Goal: Find specific page/section: Find specific page/section

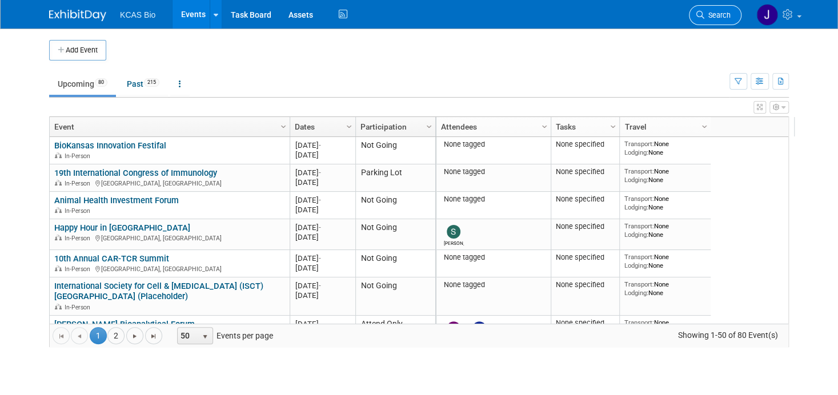
click at [717, 13] on span "Search" at bounding box center [718, 15] width 26 height 9
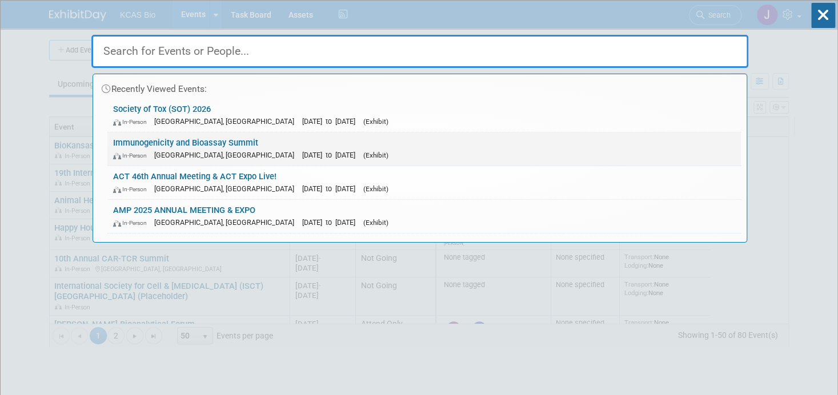
click at [171, 135] on link "Immunogenicity and Bioassay Summit In-Person [GEOGRAPHIC_DATA], [GEOGRAPHIC_DAT…" at bounding box center [424, 149] width 634 height 33
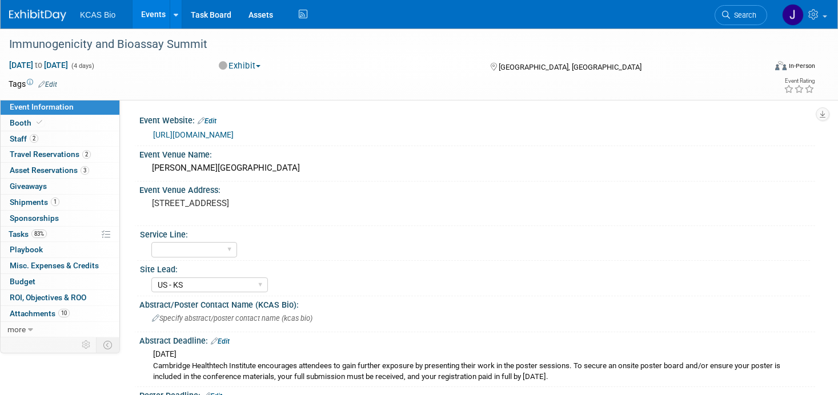
select select "US - KS"
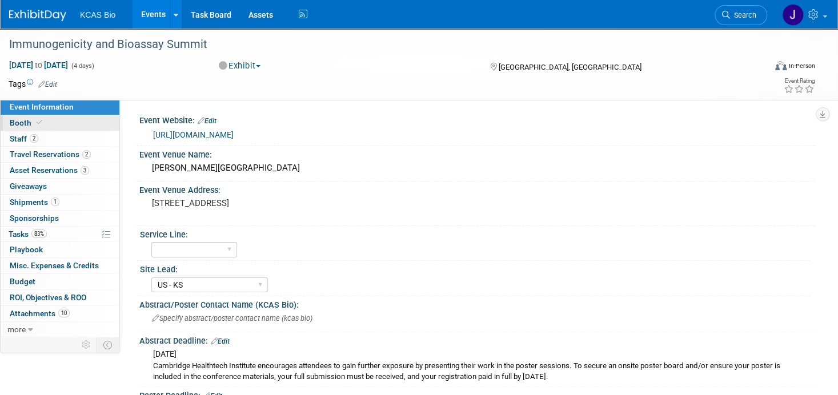
click at [20, 123] on span "Booth" at bounding box center [27, 122] width 35 height 9
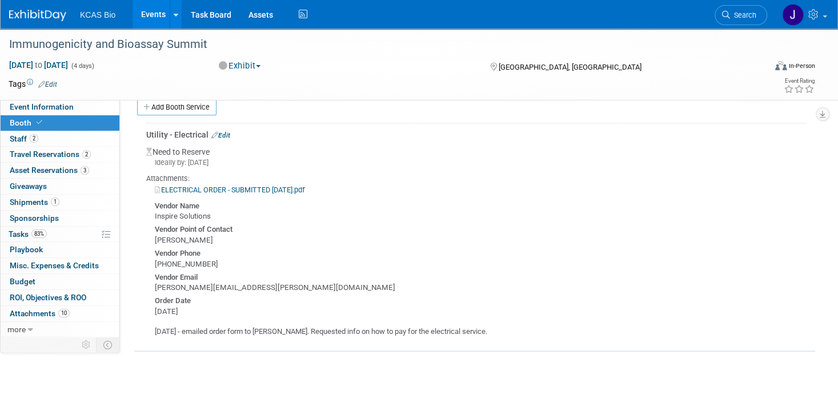
scroll to position [514, 0]
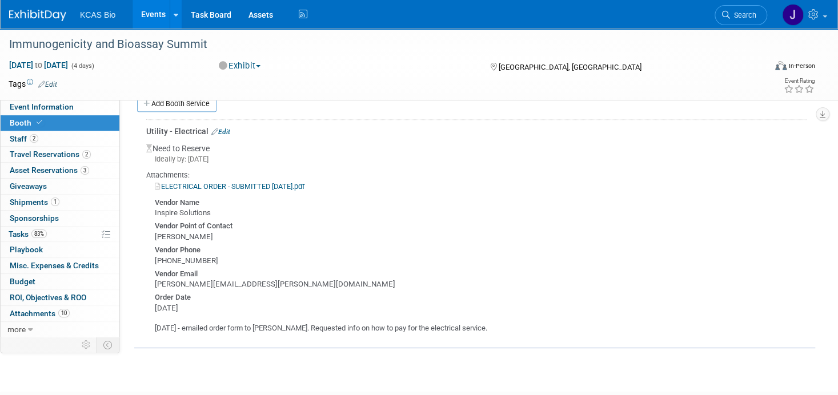
click at [249, 183] on link "ELECTRICAL ORDER - SUBMITTED [DATE].pdf" at bounding box center [230, 186] width 150 height 9
